Goal: Contribute content

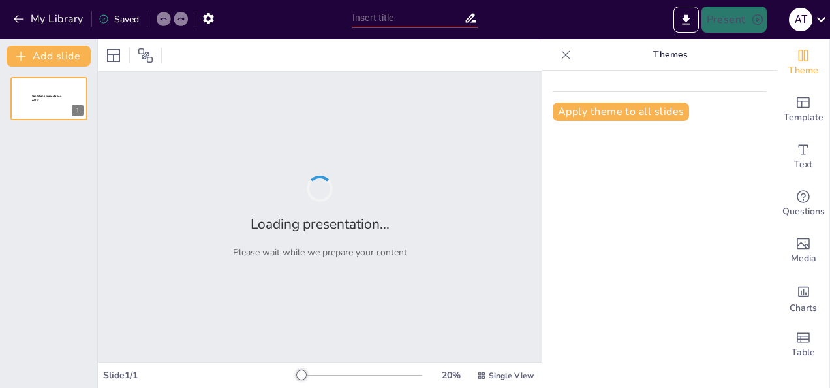
type input "Mejorando la Seguridad Laboral: La Importancia de LOTOTO sobre LOTO"
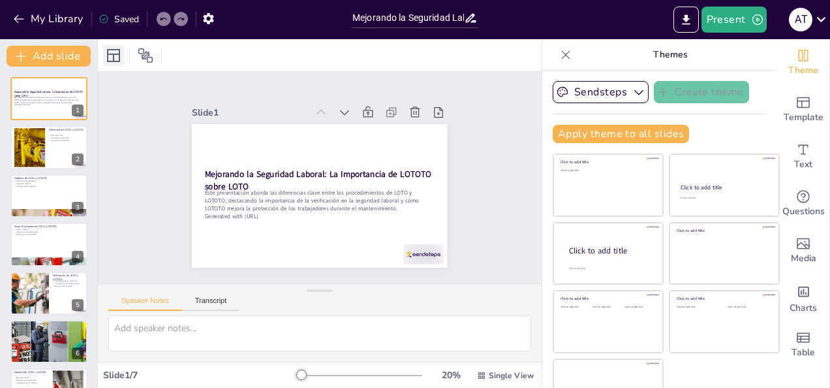
click at [117, 53] on icon at bounding box center [114, 56] width 16 height 16
click at [43, 157] on div at bounding box center [28, 147] width 59 height 40
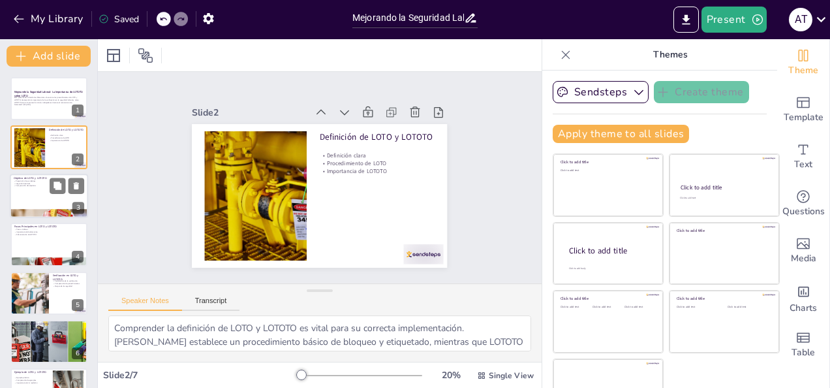
click at [47, 207] on div at bounding box center [49, 196] width 78 height 44
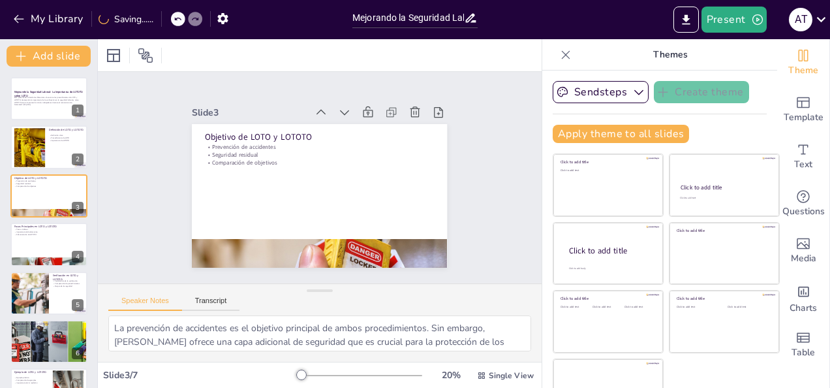
click at [54, 267] on div "Mejorando la Seguridad Laboral: La Importancia de LOTOTO sobre LOTO Este presen…" at bounding box center [48, 244] width 97 height 335
click at [51, 298] on div at bounding box center [49, 293] width 78 height 44
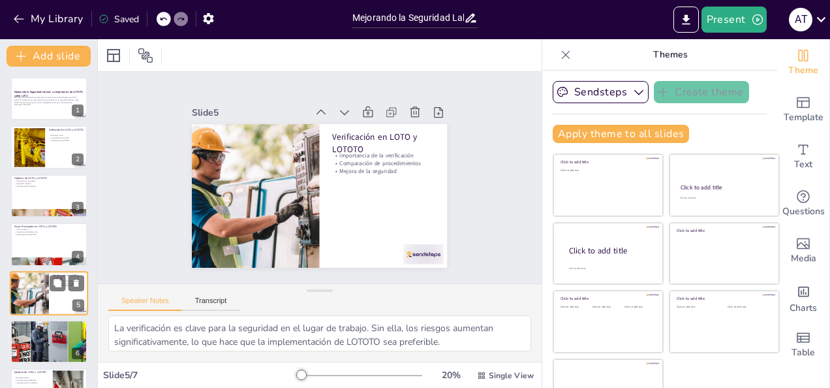
scroll to position [34, 0]
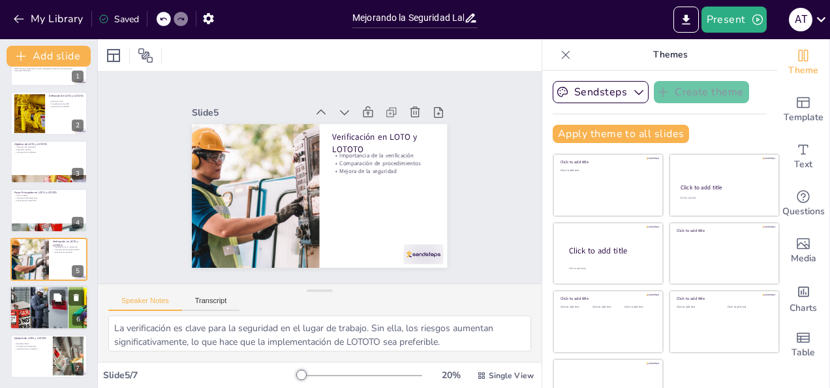
click at [50, 307] on div at bounding box center [49, 307] width 127 height 44
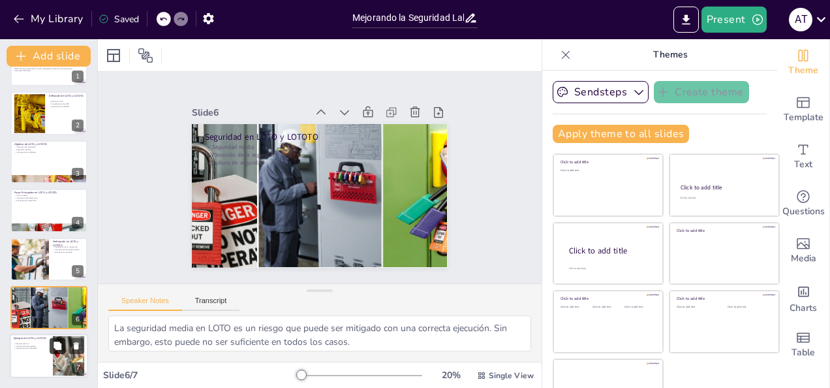
click at [51, 345] on button at bounding box center [58, 346] width 16 height 16
type textarea "Los ejemplos prácticos son esenciales para entender cómo se aplican LOTO y LOTO…"
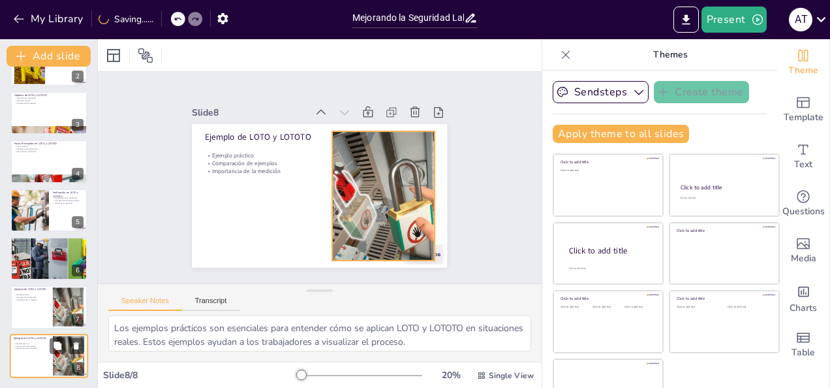
click at [57, 364] on div at bounding box center [68, 355] width 70 height 40
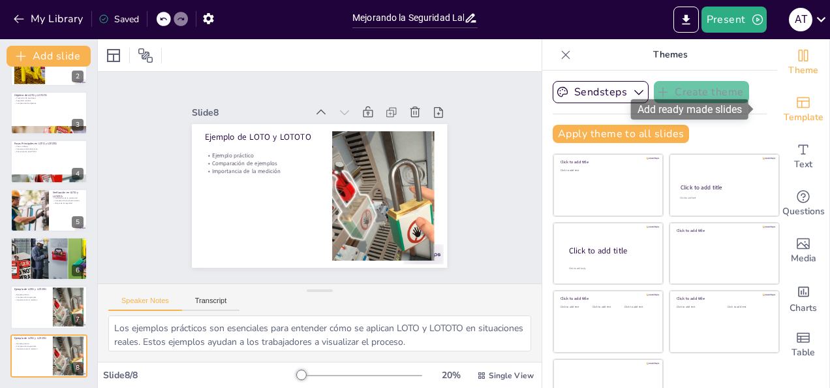
click at [796, 108] on icon "Add ready made slides" at bounding box center [804, 103] width 16 height 16
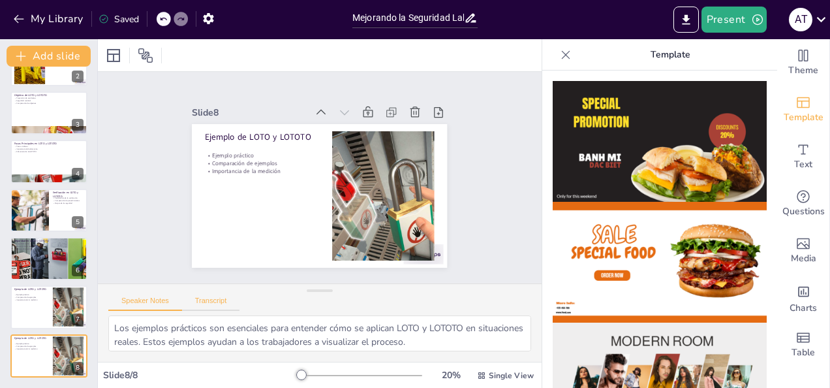
click at [208, 298] on button "Transcript" at bounding box center [211, 303] width 58 height 14
